Goal: Information Seeking & Learning: Learn about a topic

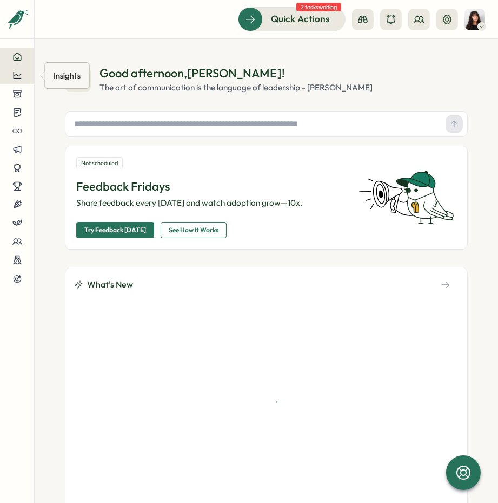
click at [34, 81] on button at bounding box center [17, 75] width 34 height 18
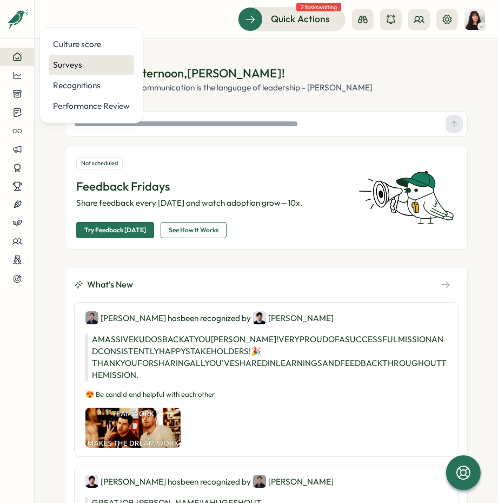
click at [89, 73] on div "Surveys" at bounding box center [91, 65] width 85 height 21
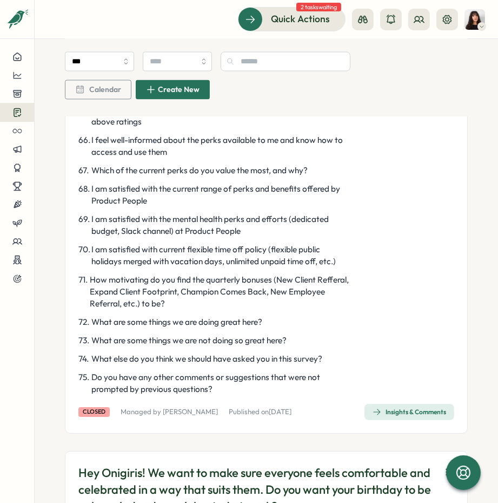
scroll to position [2453, 0]
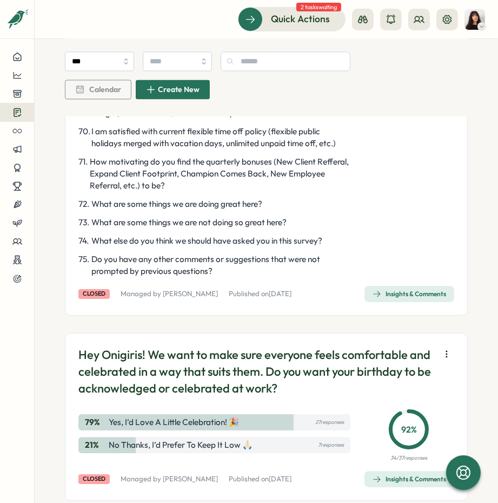
click at [406, 301] on span "Insights & Comments" at bounding box center [410, 293] width 74 height 15
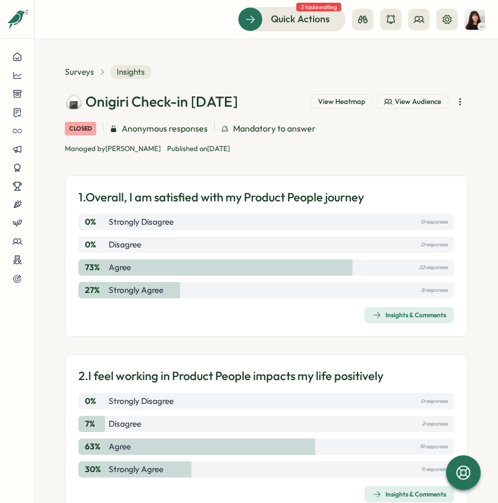
click at [338, 101] on span "View Heatmap" at bounding box center [342, 102] width 48 height 10
